Goal: Task Accomplishment & Management: Manage account settings

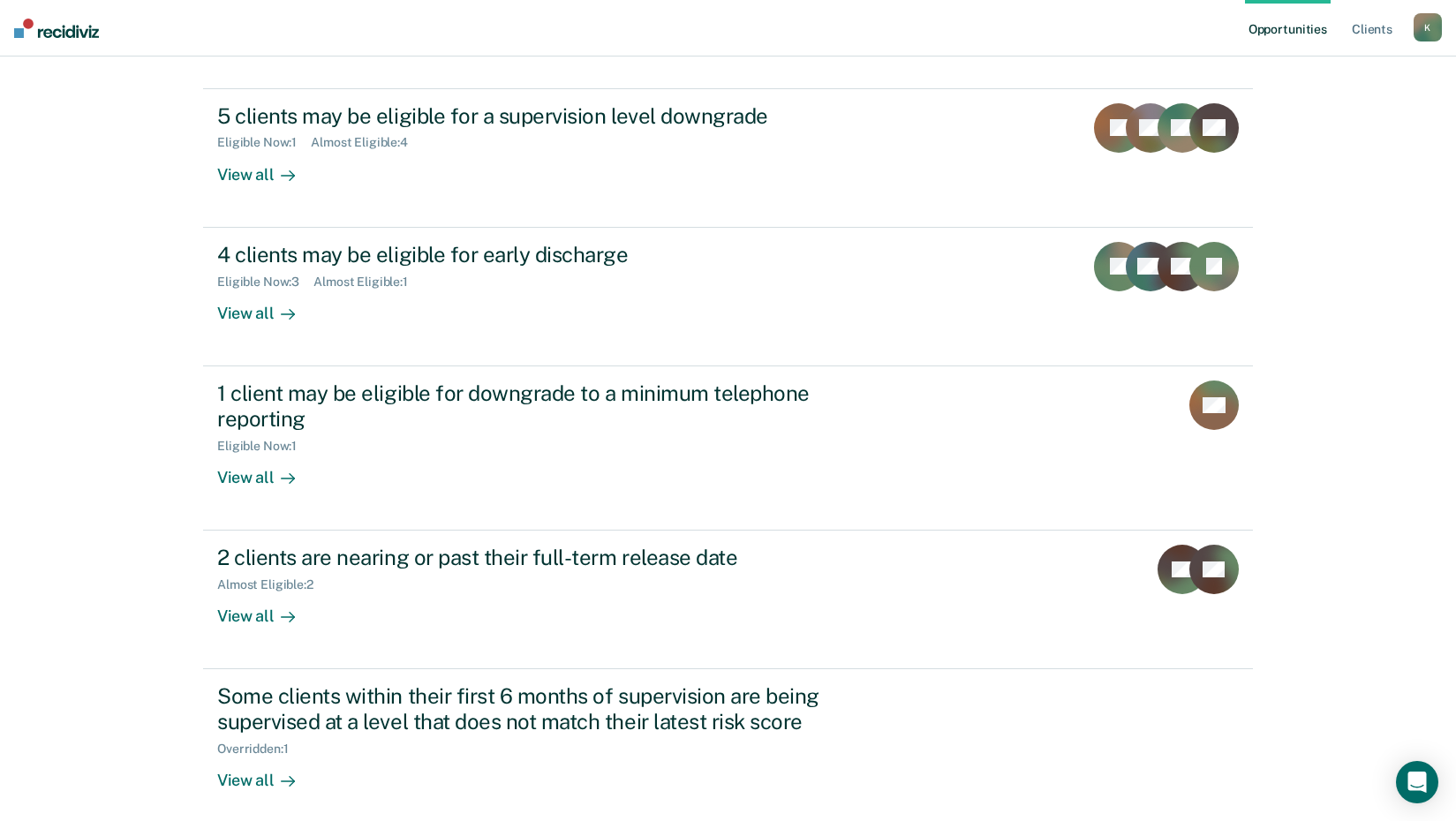
scroll to position [260, 0]
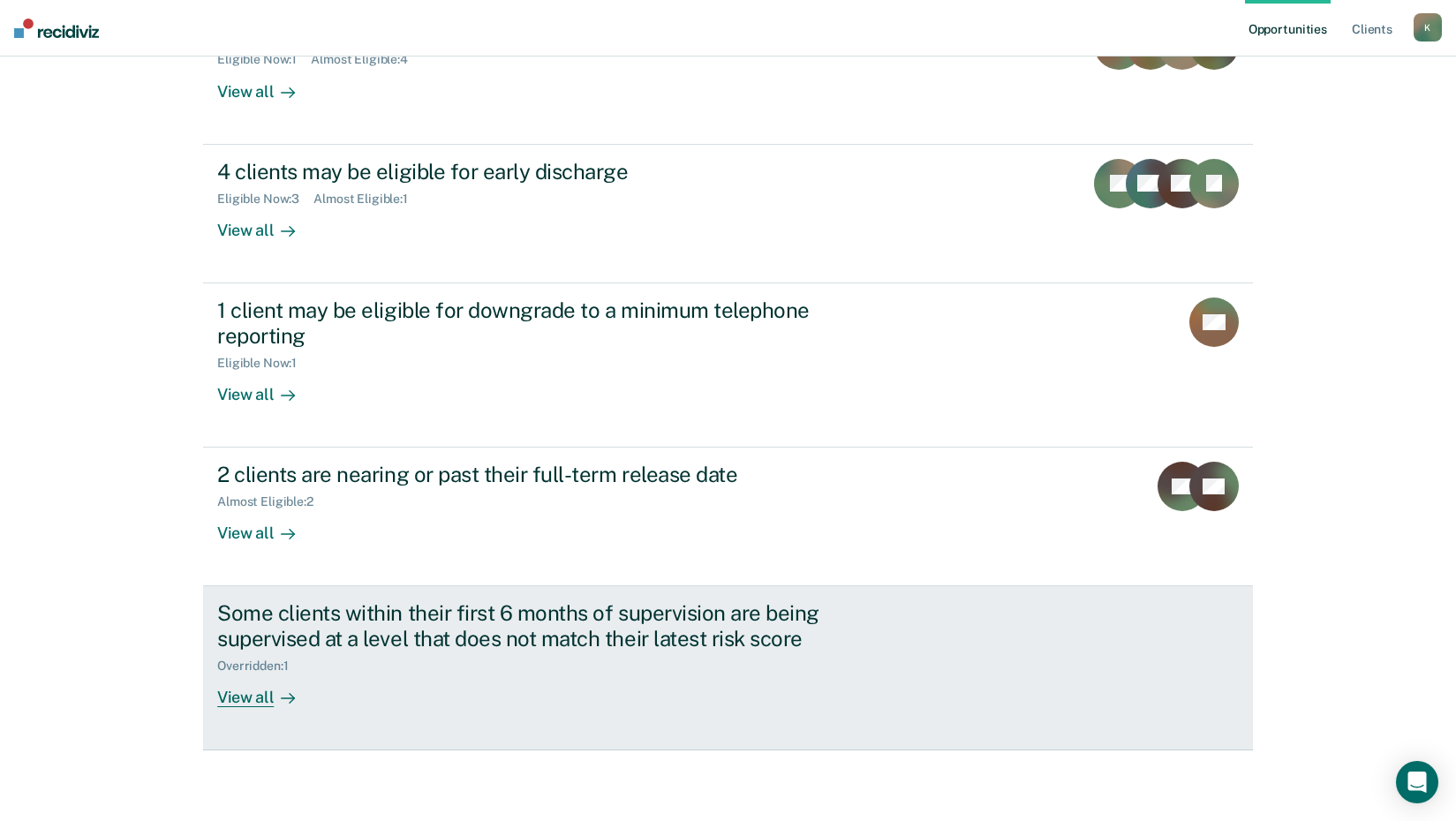
click at [256, 698] on div "View all" at bounding box center [267, 691] width 99 height 34
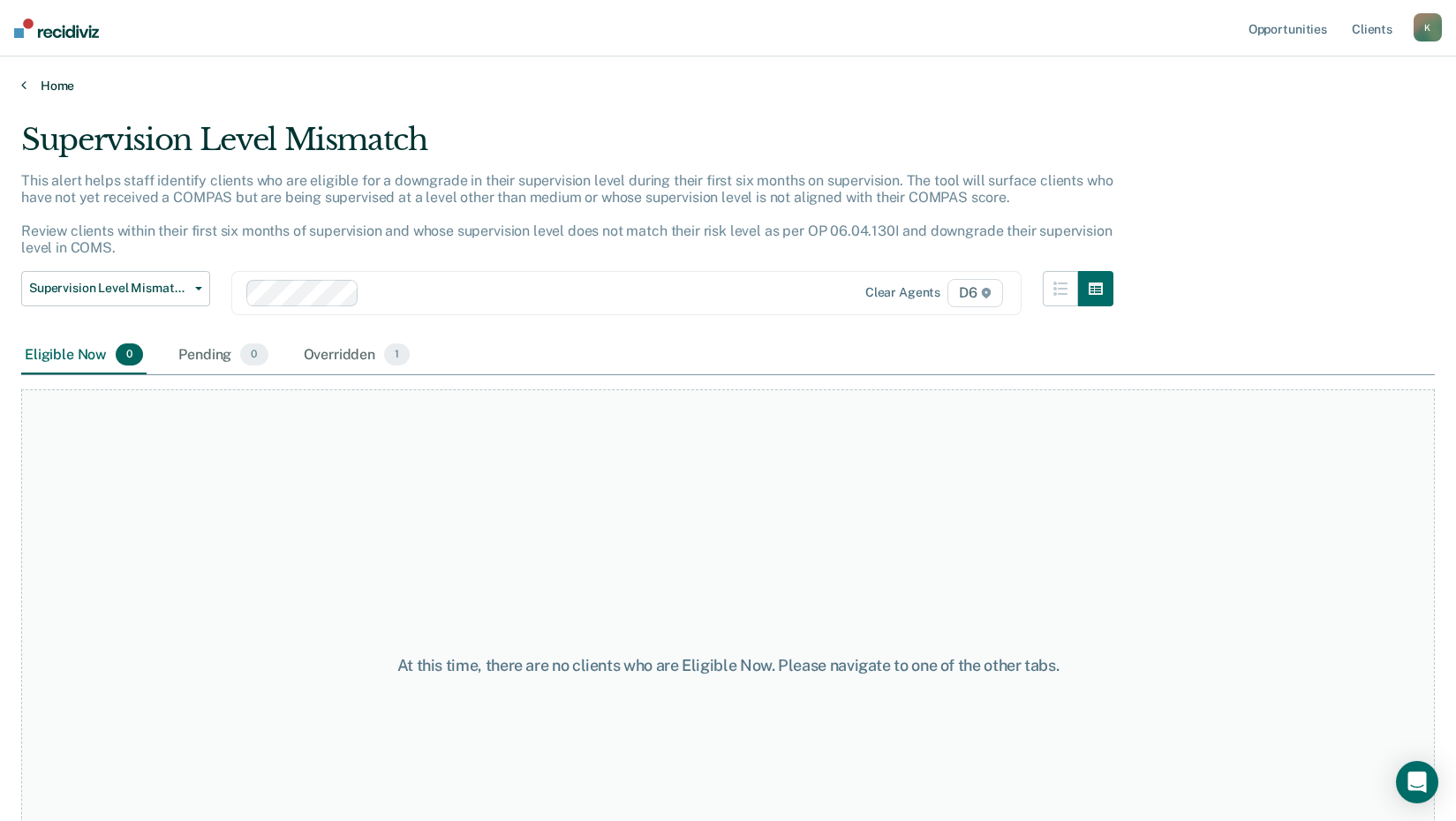
click at [48, 88] on link "Home" at bounding box center [728, 86] width 1414 height 16
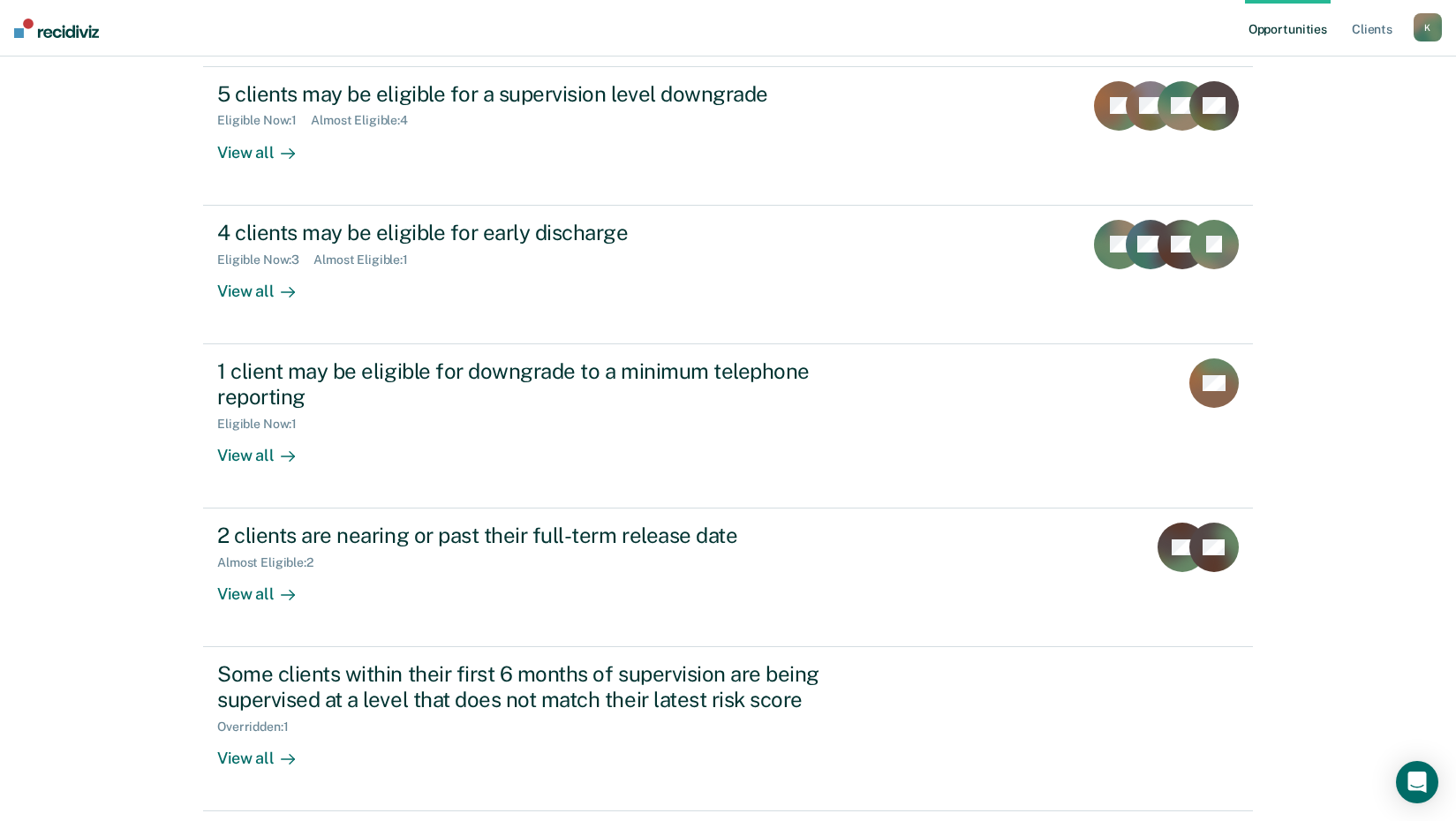
scroll to position [260, 0]
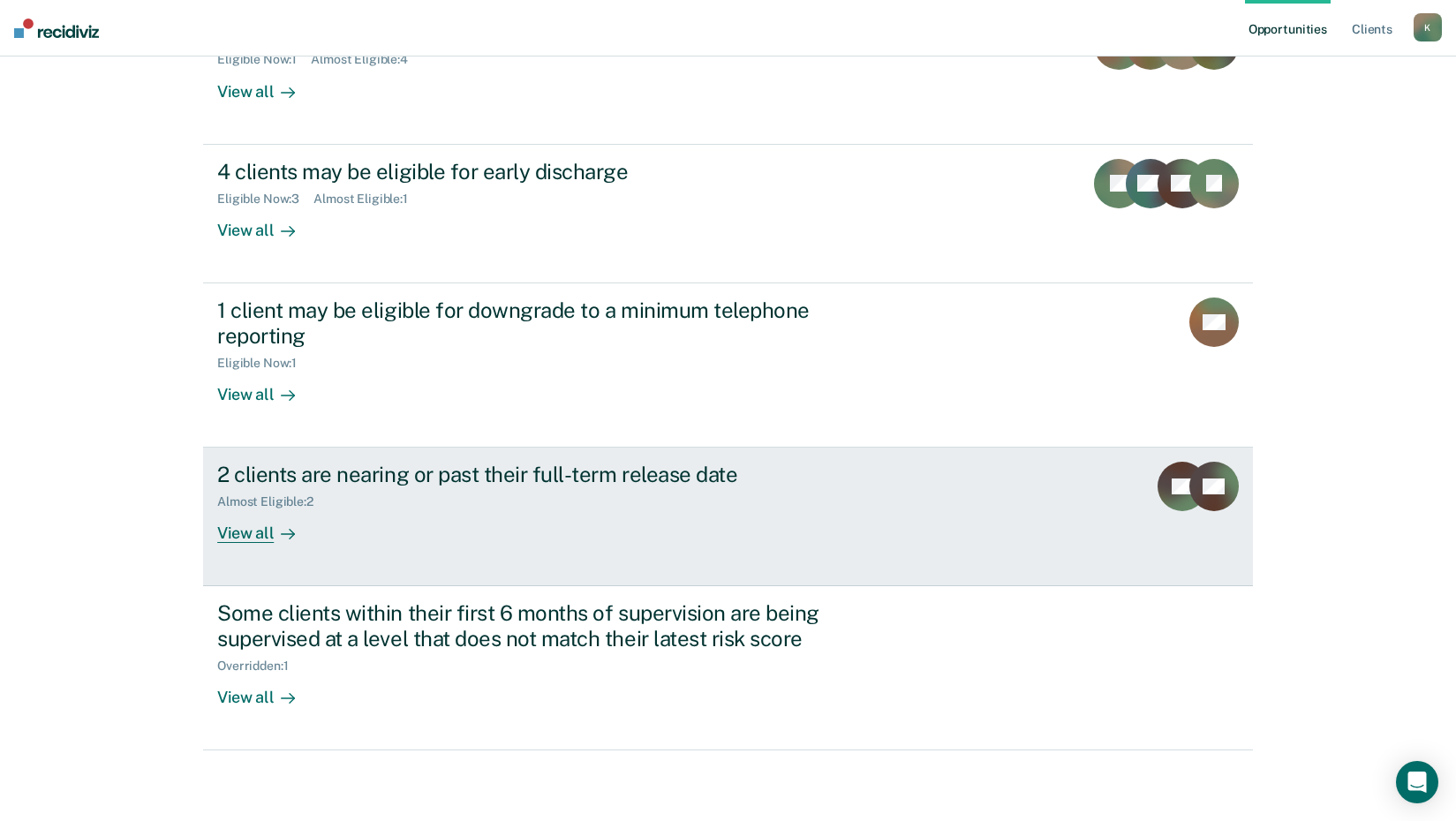
click at [256, 537] on div "View all" at bounding box center [267, 526] width 99 height 34
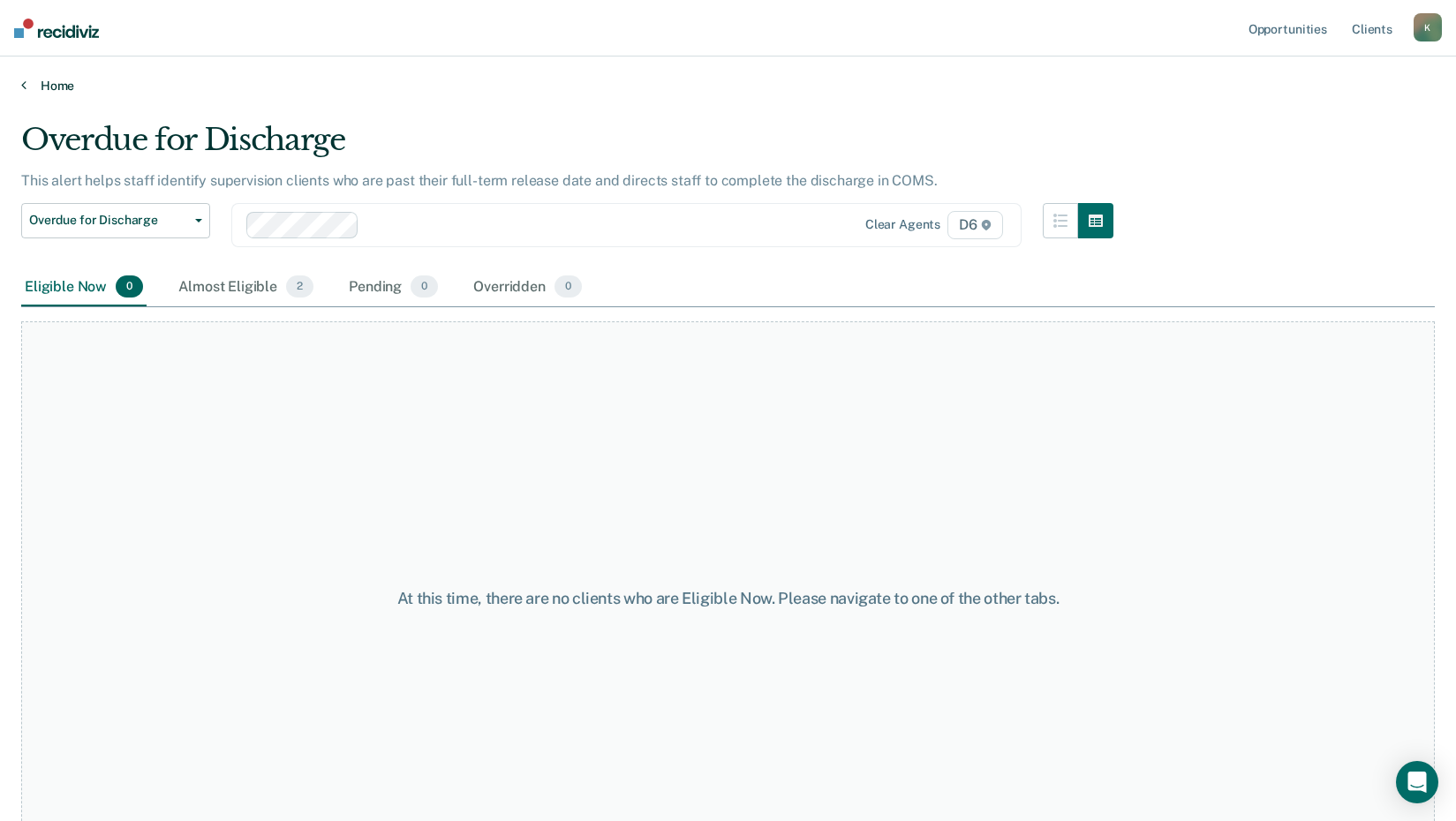
click at [53, 84] on link "Home" at bounding box center [728, 86] width 1414 height 16
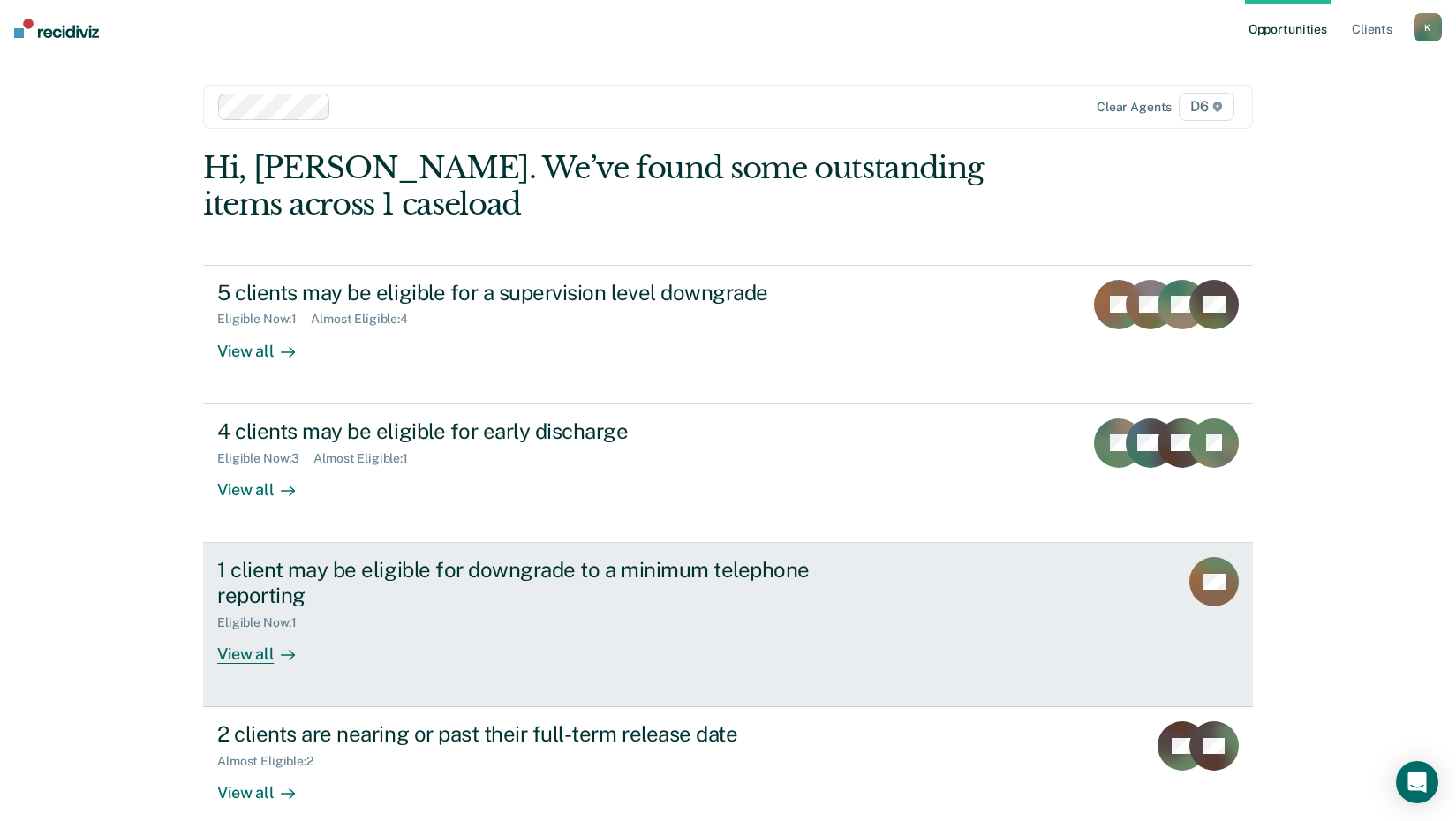
click at [254, 656] on div "View all" at bounding box center [267, 646] width 99 height 34
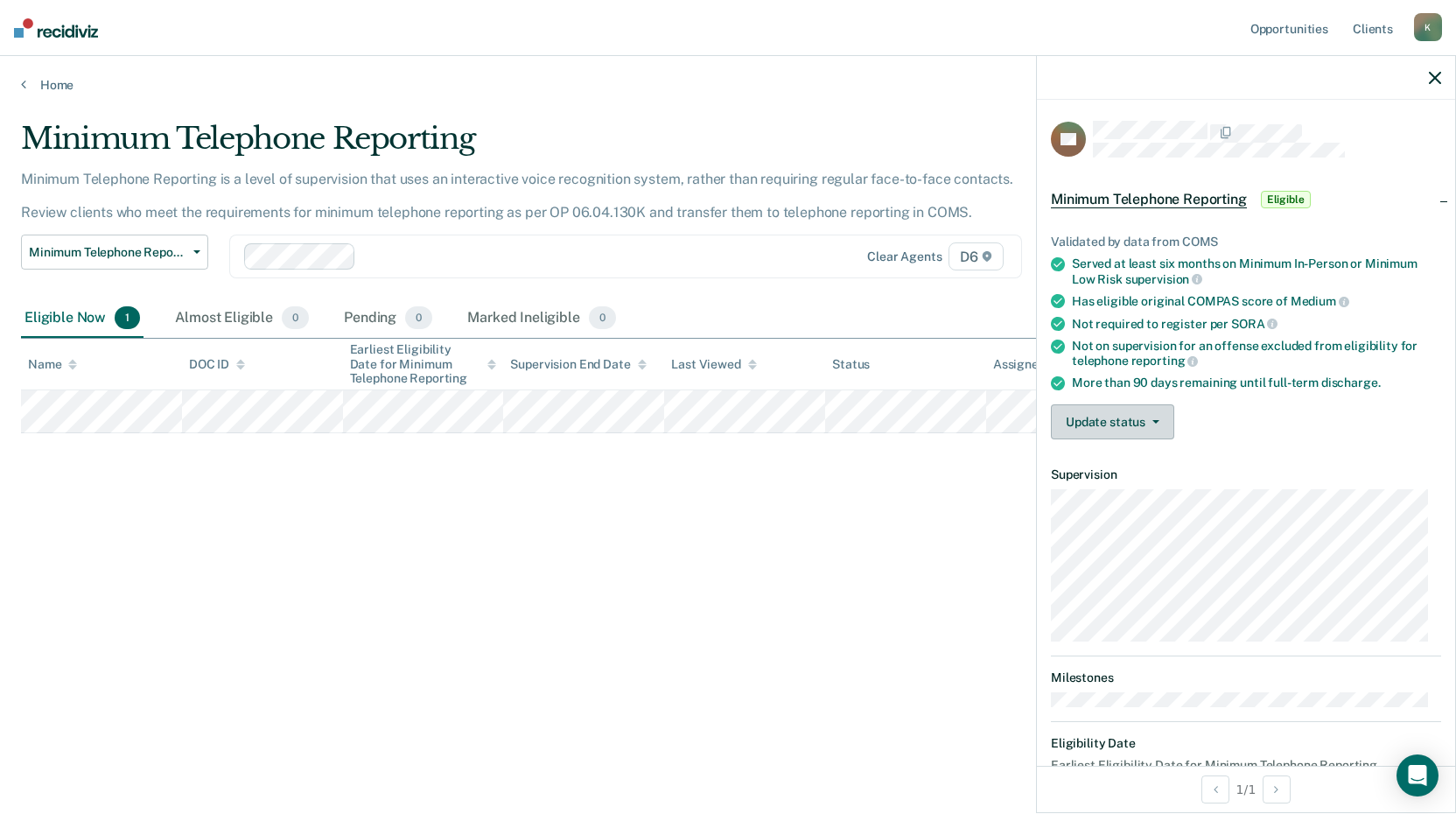
click at [1105, 417] on button "Update status" at bounding box center [1113, 421] width 124 height 35
click at [956, 478] on div "Minimum Telephone Reporting Minimum Telephone Reporting is a level of supervisi…" at bounding box center [728, 402] width 1414 height 562
click at [1433, 73] on icon "button" at bounding box center [1435, 78] width 12 height 12
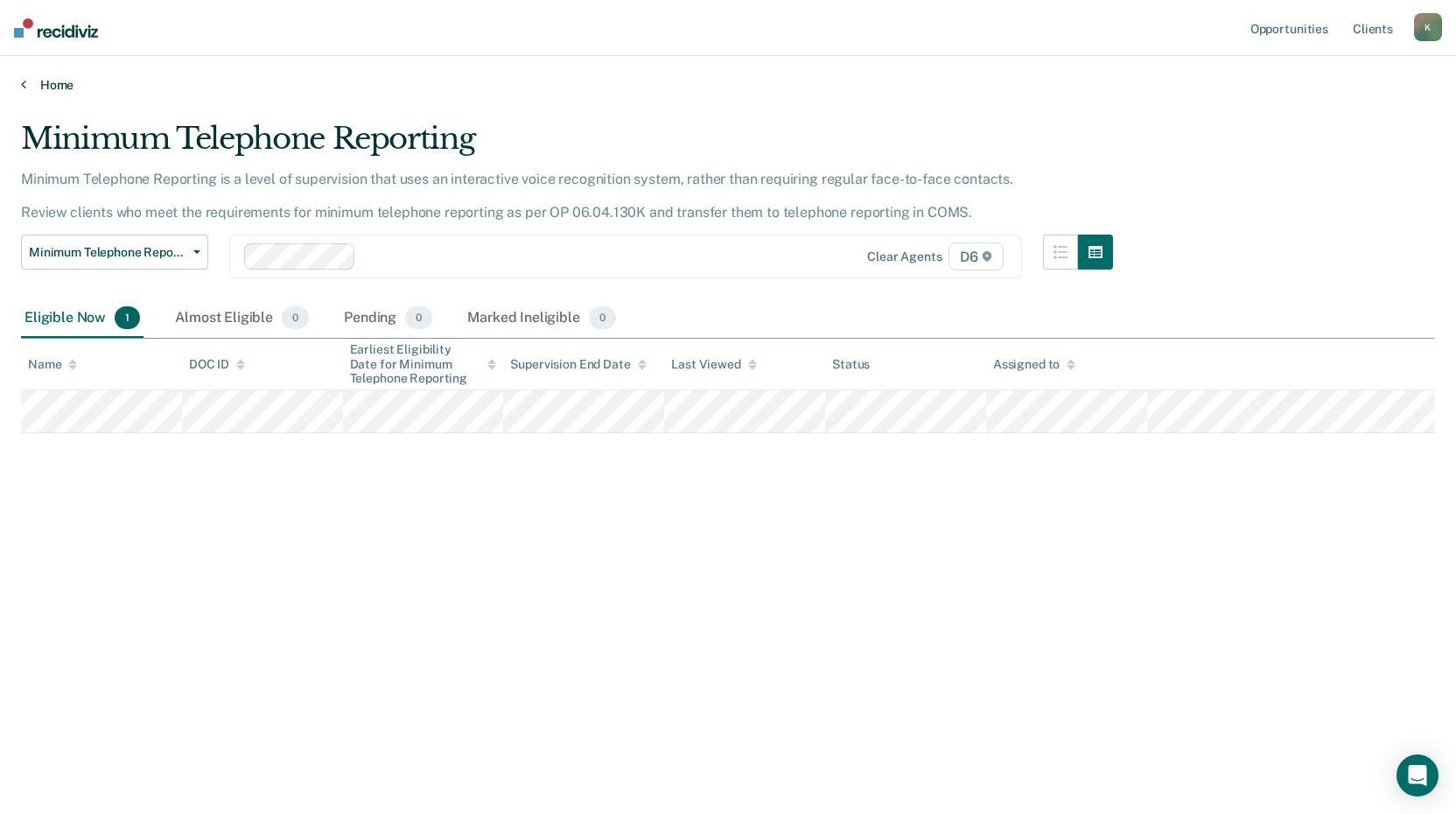
click at [42, 86] on link "Home" at bounding box center [728, 85] width 1414 height 16
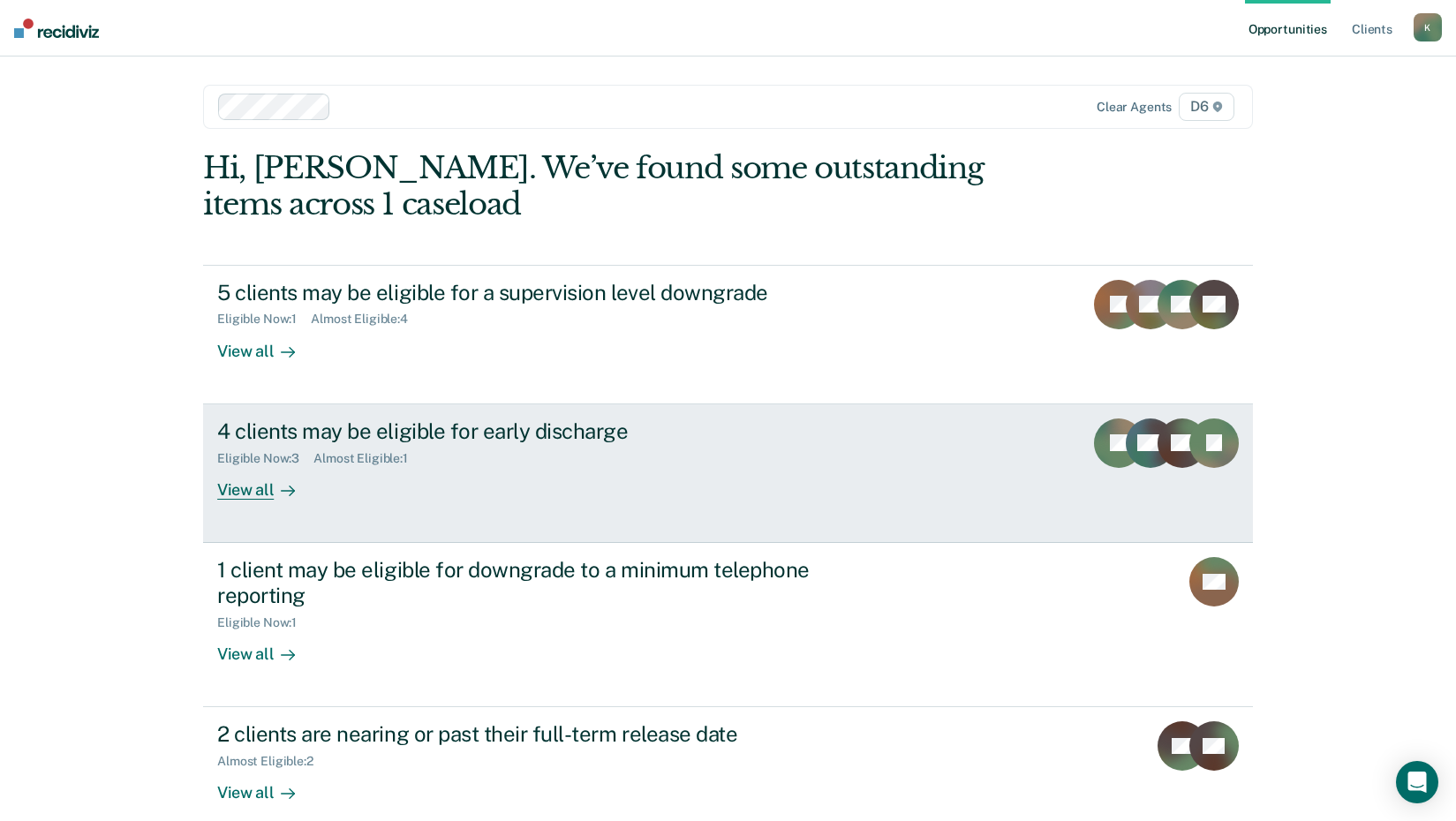
click at [266, 488] on div "View all" at bounding box center [267, 482] width 99 height 34
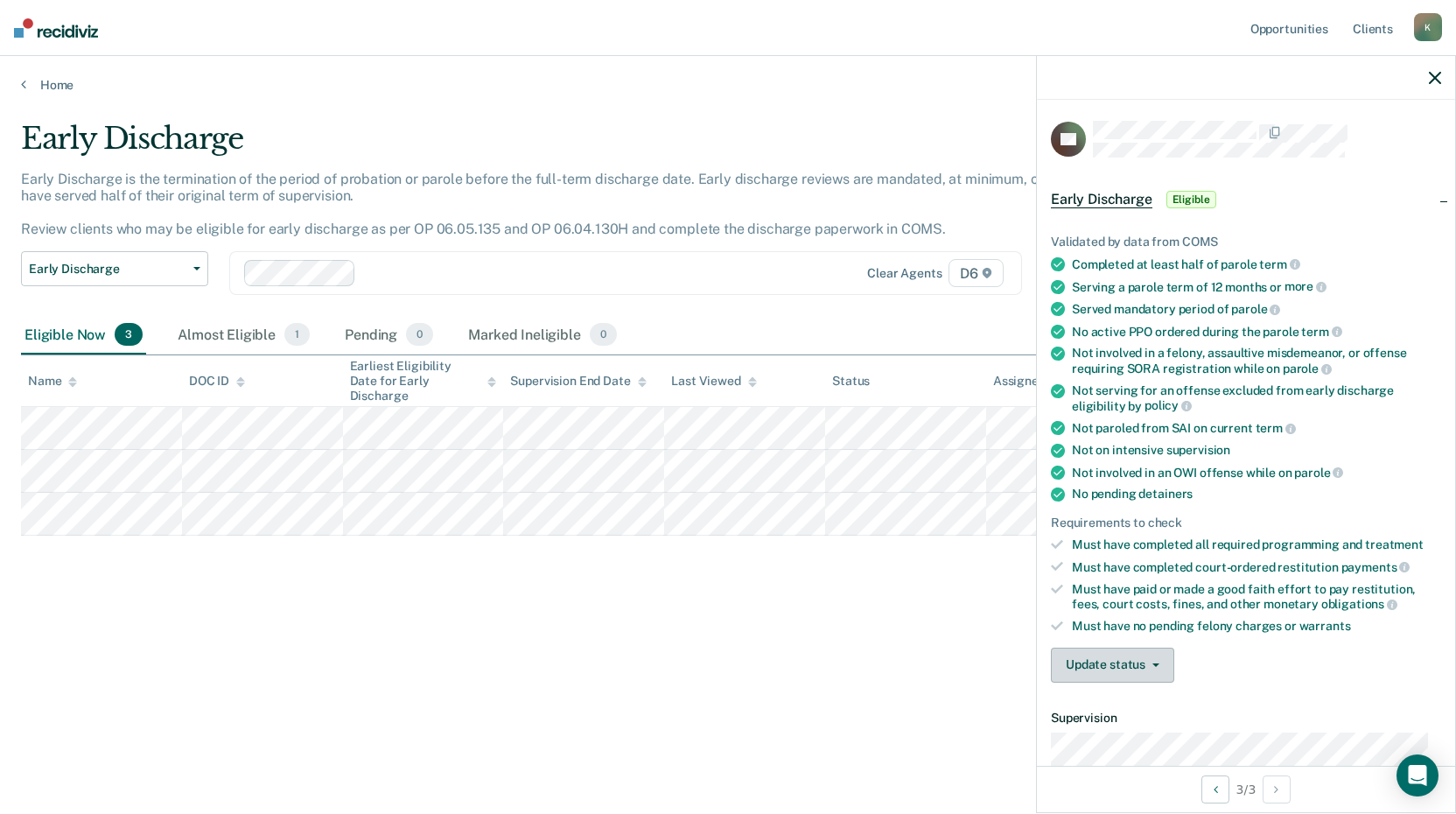
click at [1092, 662] on button "Update status" at bounding box center [1113, 664] width 124 height 35
click at [1125, 732] on button "Mark Ineligible" at bounding box center [1135, 736] width 169 height 28
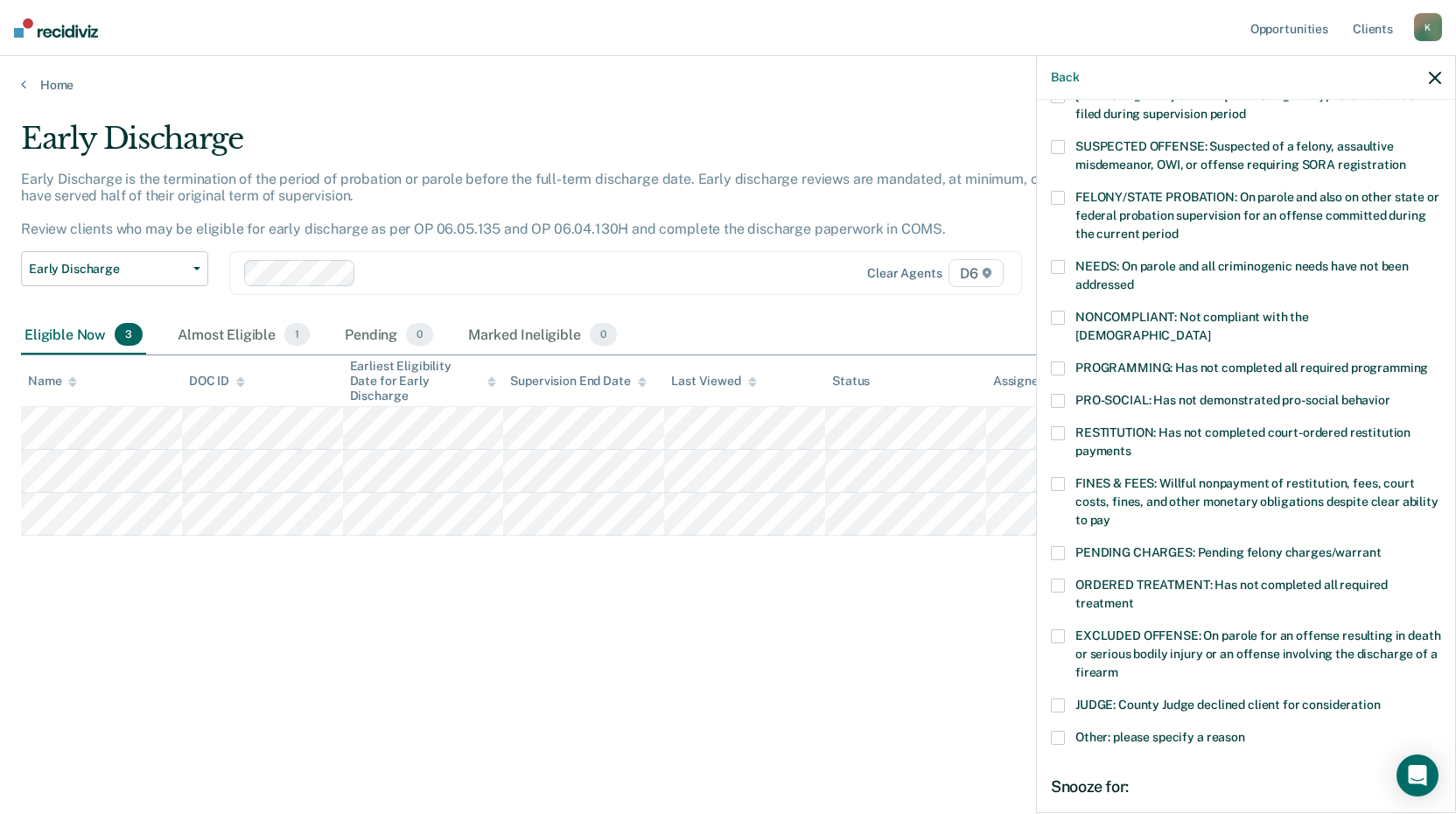
scroll to position [175, 0]
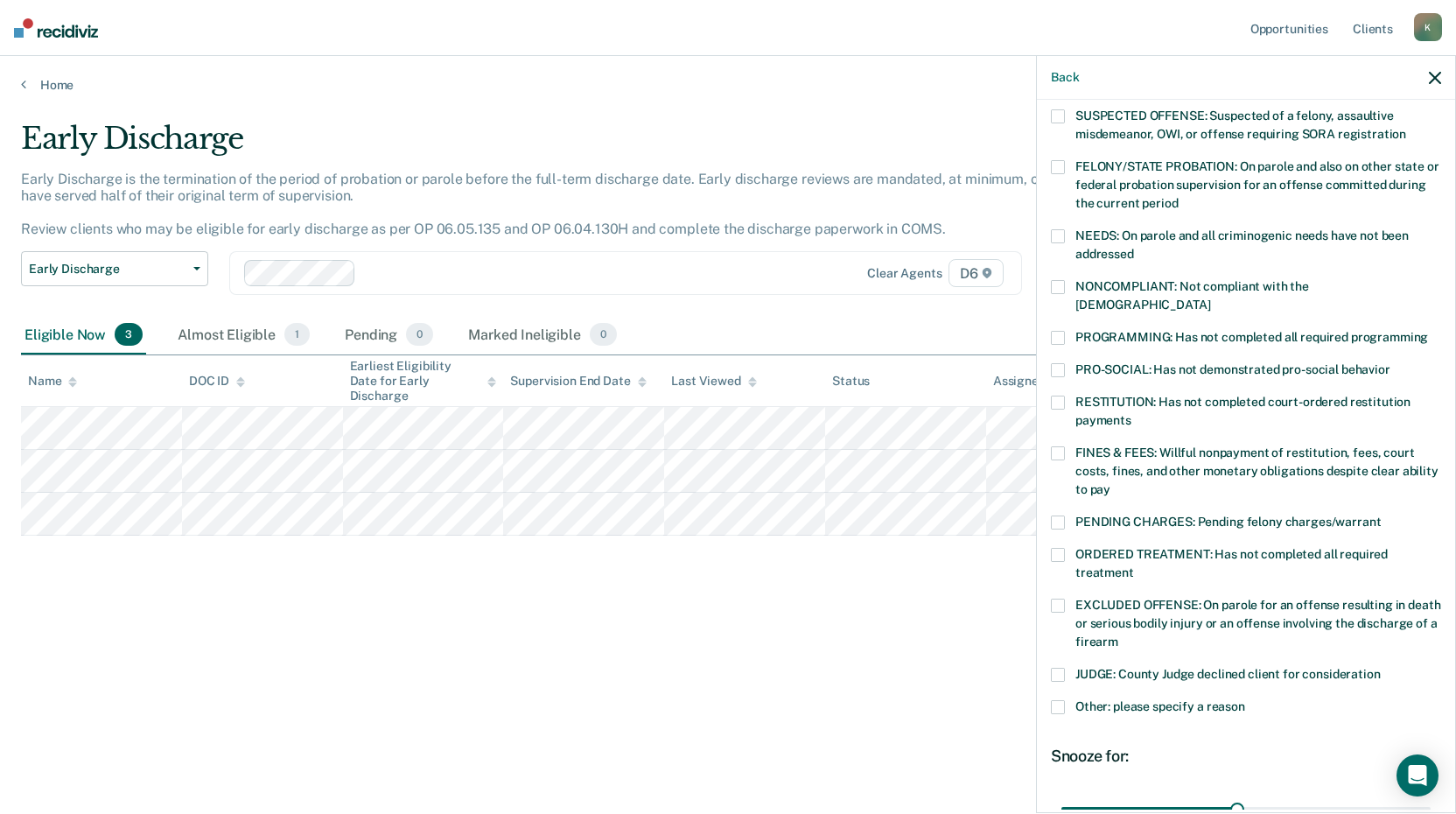
click at [1060, 700] on span at bounding box center [1058, 707] width 14 height 14
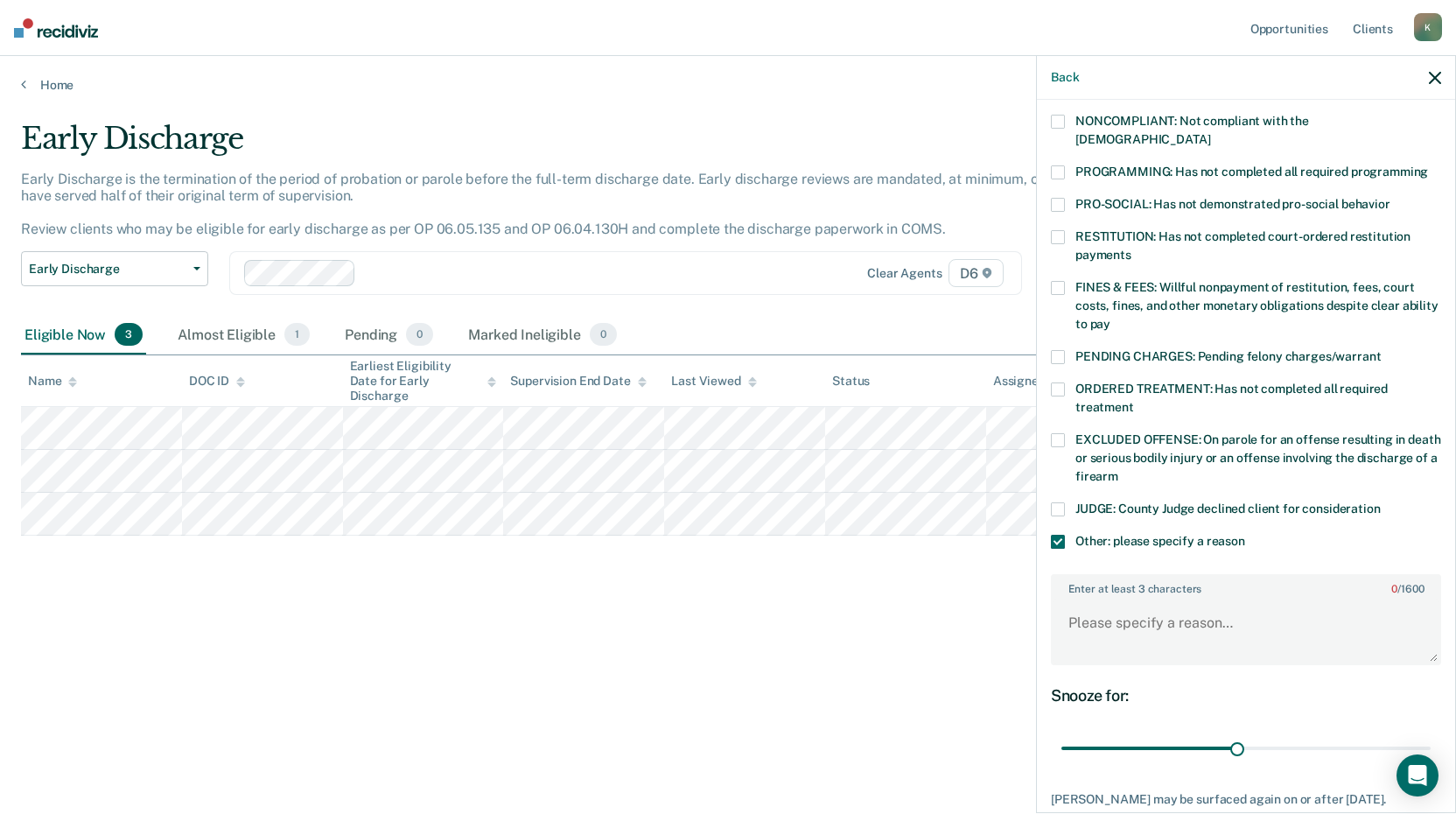
scroll to position [351, 0]
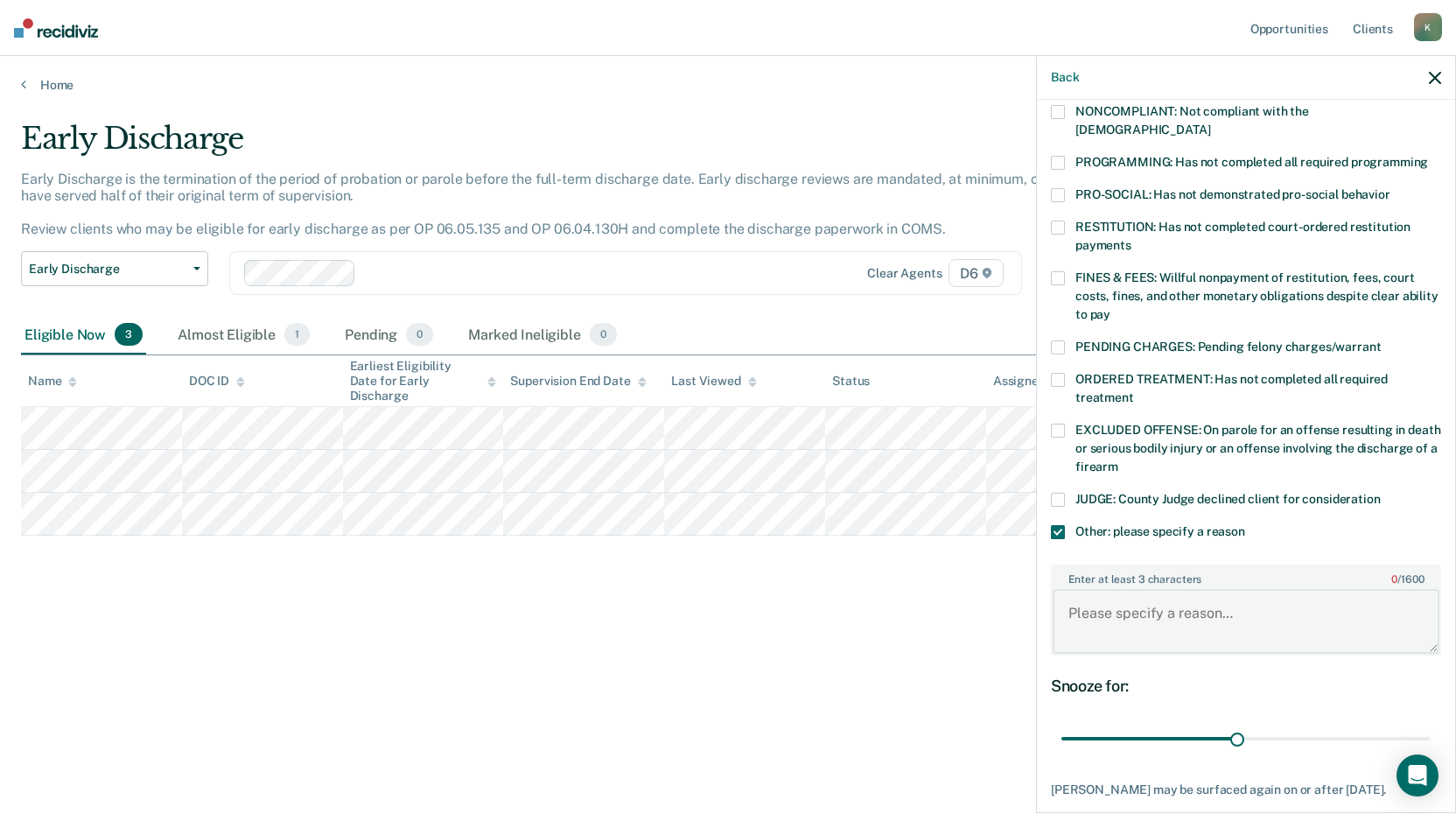
click at [1070, 590] on textarea "Enter at least 3 characters 0 / 1600" at bounding box center [1246, 621] width 387 height 64
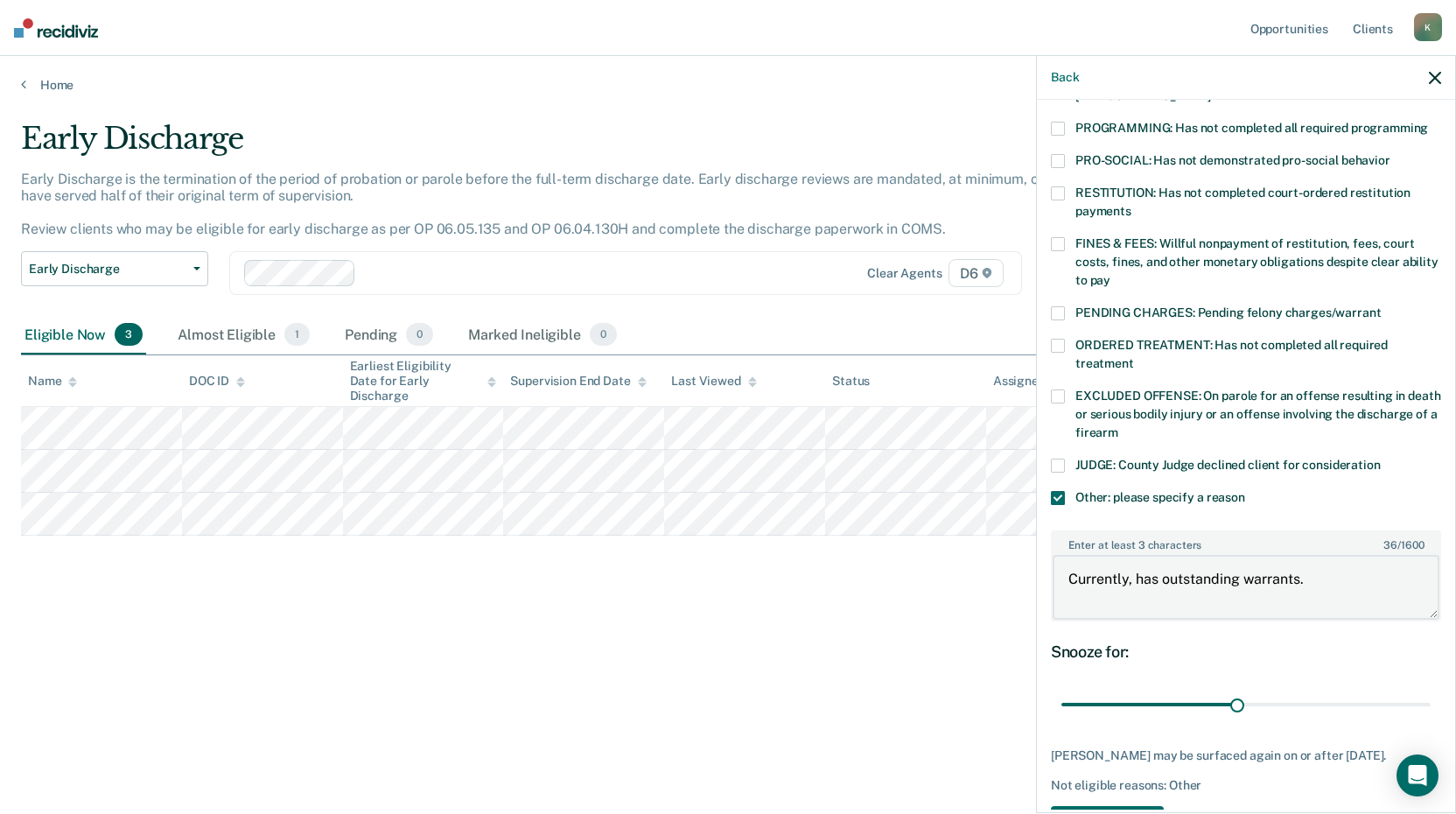
scroll to position [443, 0]
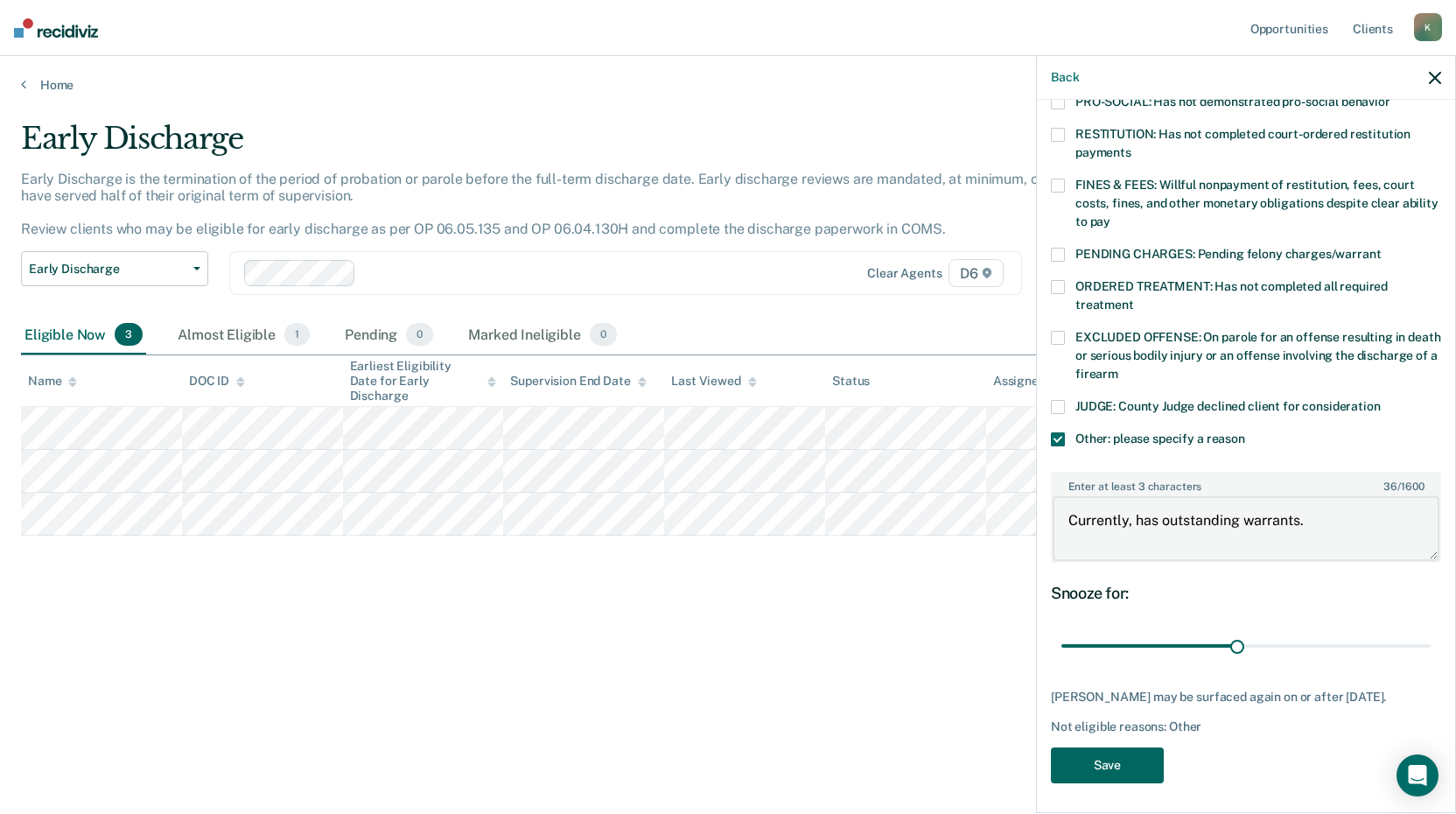
type textarea "Currently, has outstanding warrants."
click at [1095, 764] on button "Save" at bounding box center [1108, 765] width 113 height 36
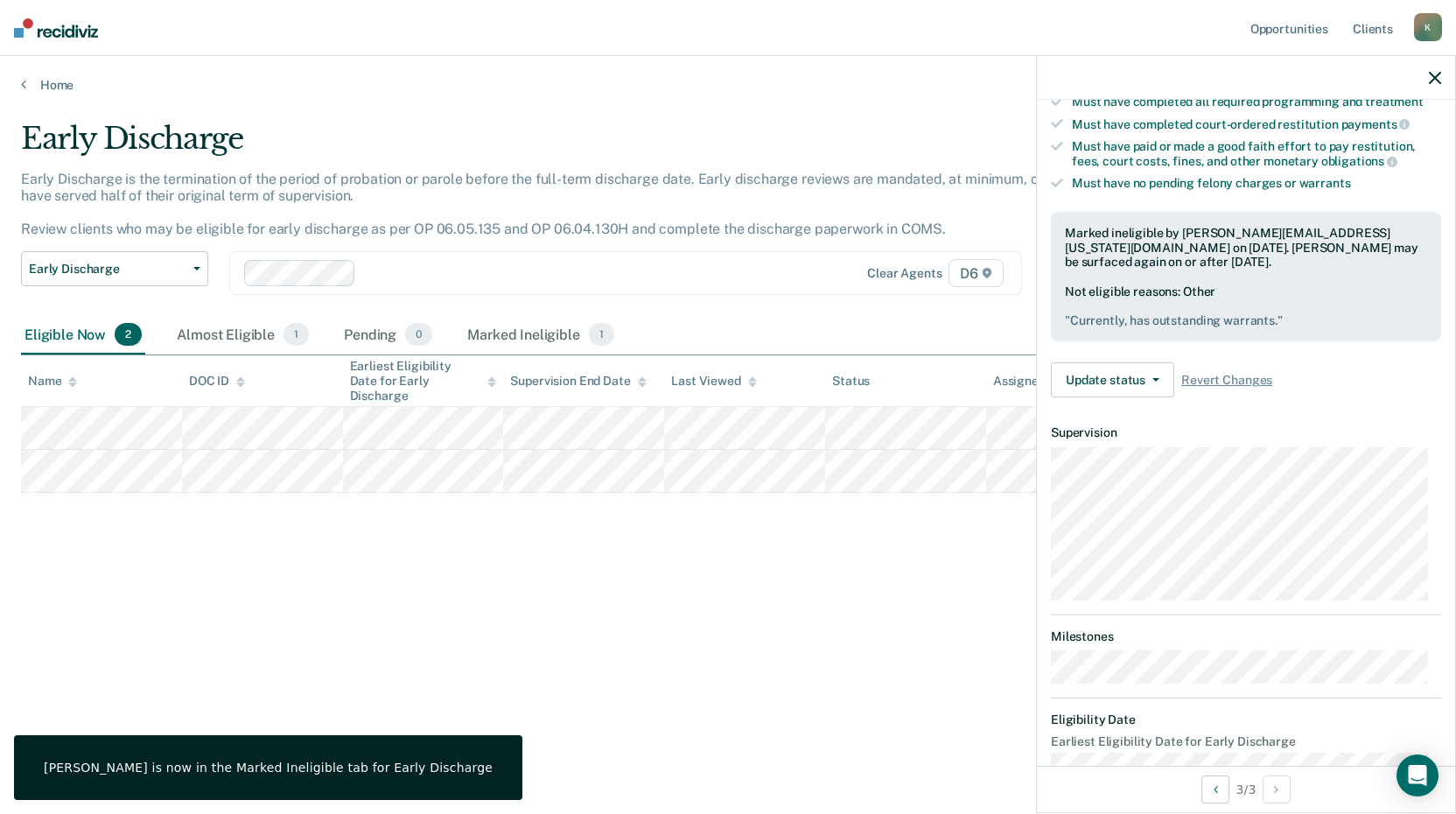
drag, startPoint x: 1437, startPoint y: 73, endPoint x: 1423, endPoint y: 82, distance: 16.6
click at [1436, 73] on icon "button" at bounding box center [1435, 78] width 12 height 12
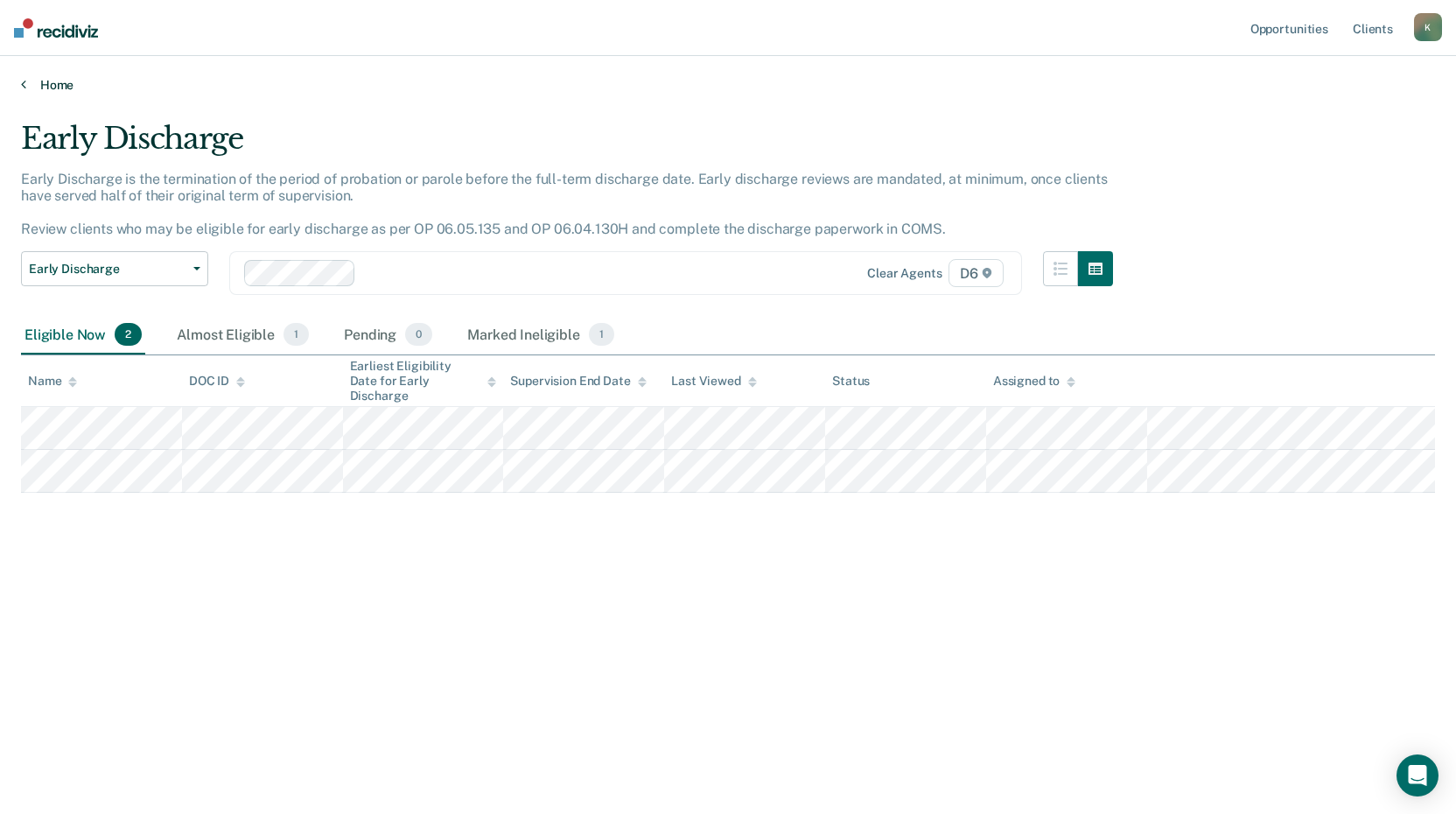
click at [58, 81] on link "Home" at bounding box center [728, 85] width 1414 height 16
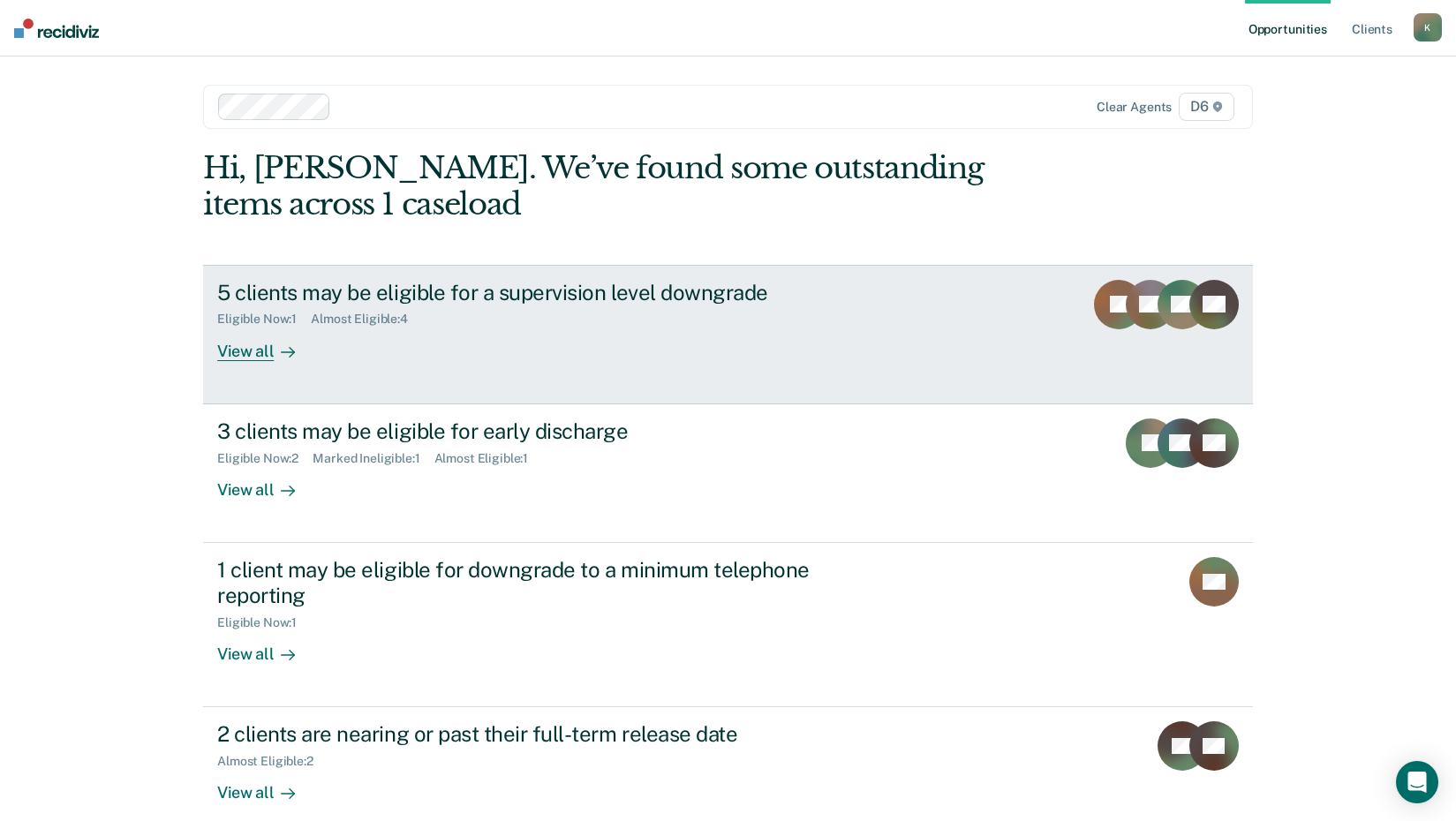
click at [249, 350] on div "View all" at bounding box center [267, 344] width 99 height 34
click at [250, 353] on div "View all" at bounding box center [267, 344] width 99 height 34
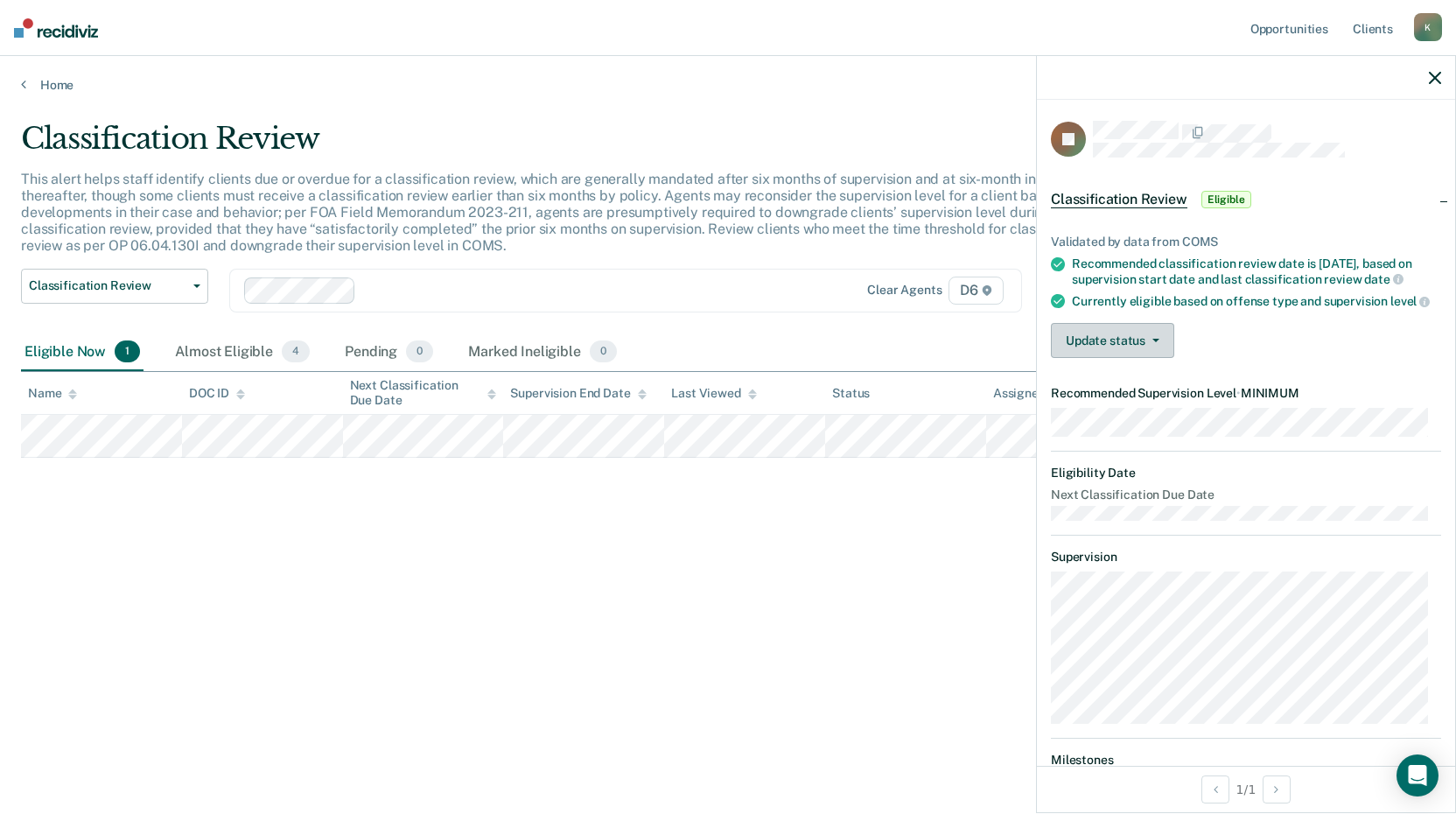
click at [1108, 358] on button "Update status" at bounding box center [1113, 340] width 124 height 35
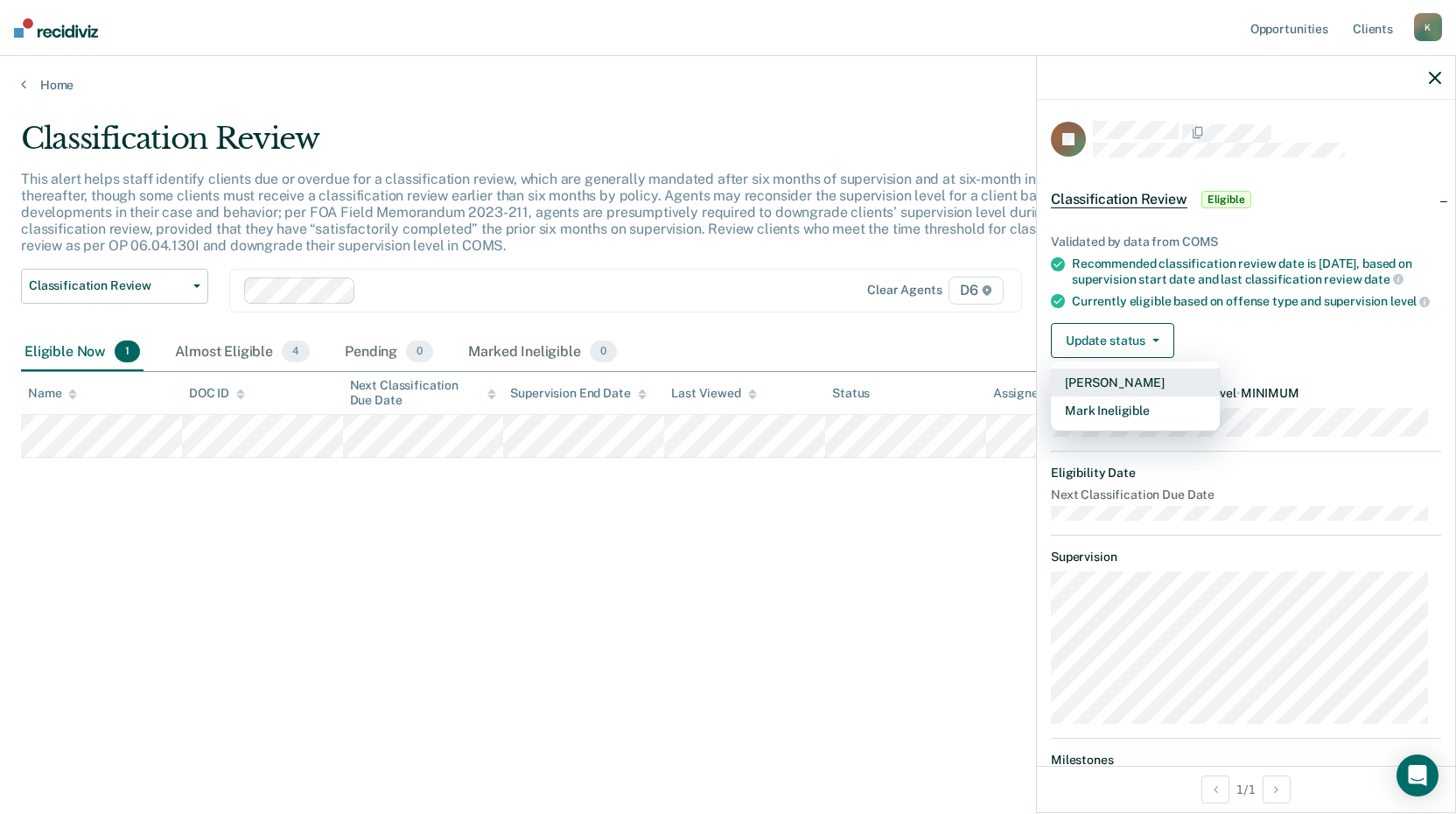
click at [1125, 397] on button "[PERSON_NAME]" at bounding box center [1135, 382] width 169 height 28
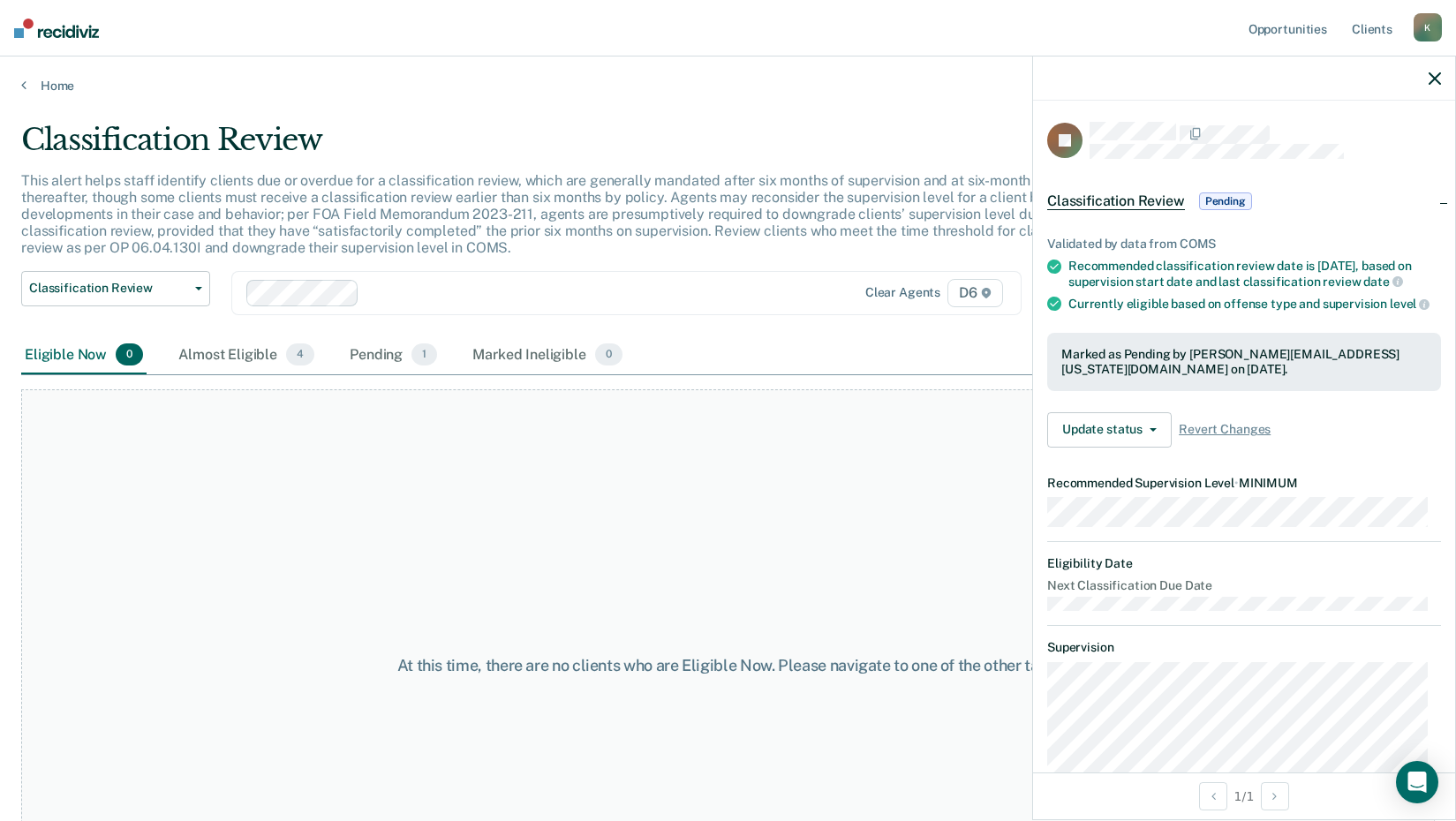
click at [1433, 75] on icon "button" at bounding box center [1435, 79] width 12 height 12
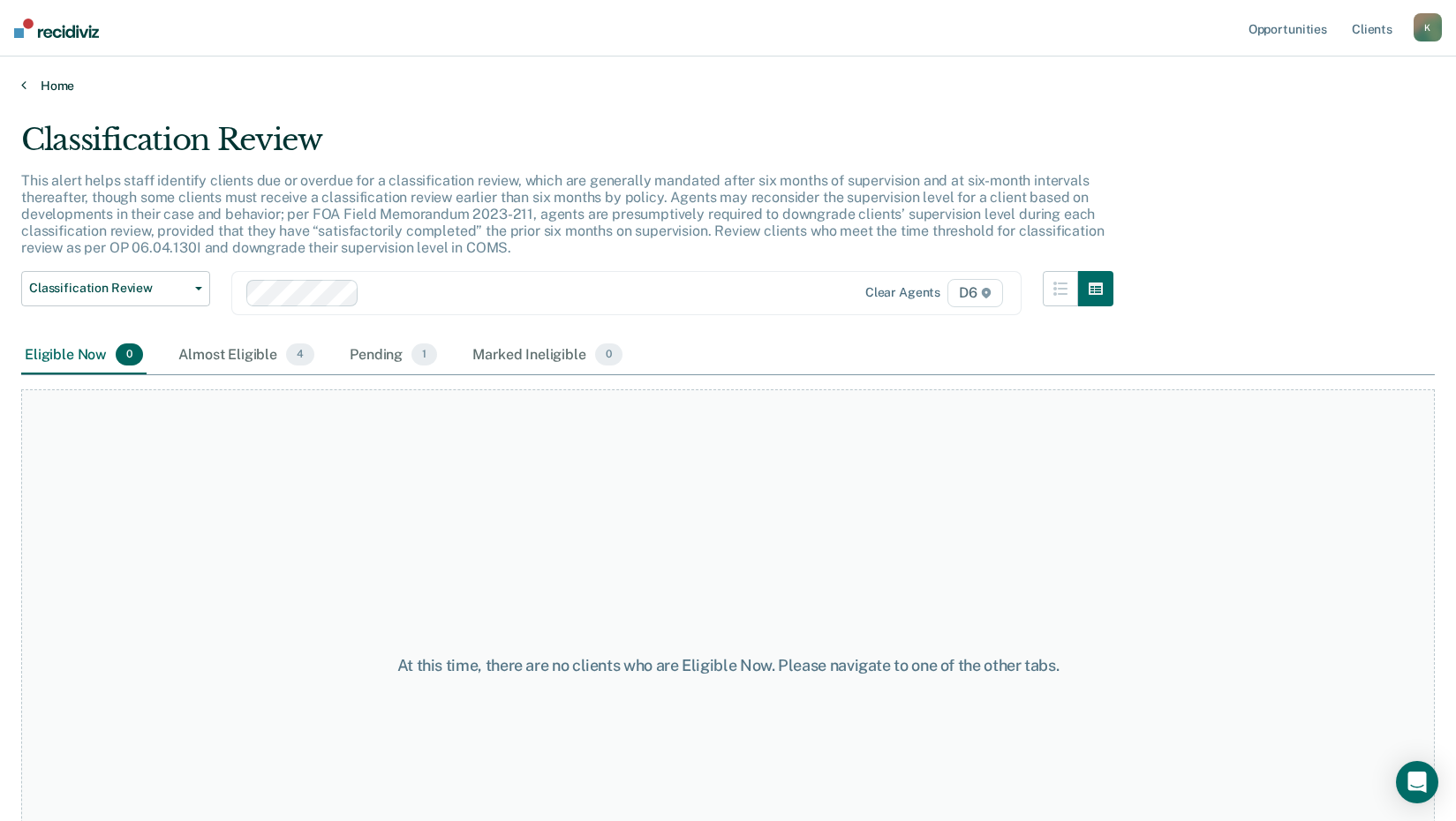
click at [50, 88] on link "Home" at bounding box center [728, 86] width 1414 height 16
